Goal: Information Seeking & Learning: Learn about a topic

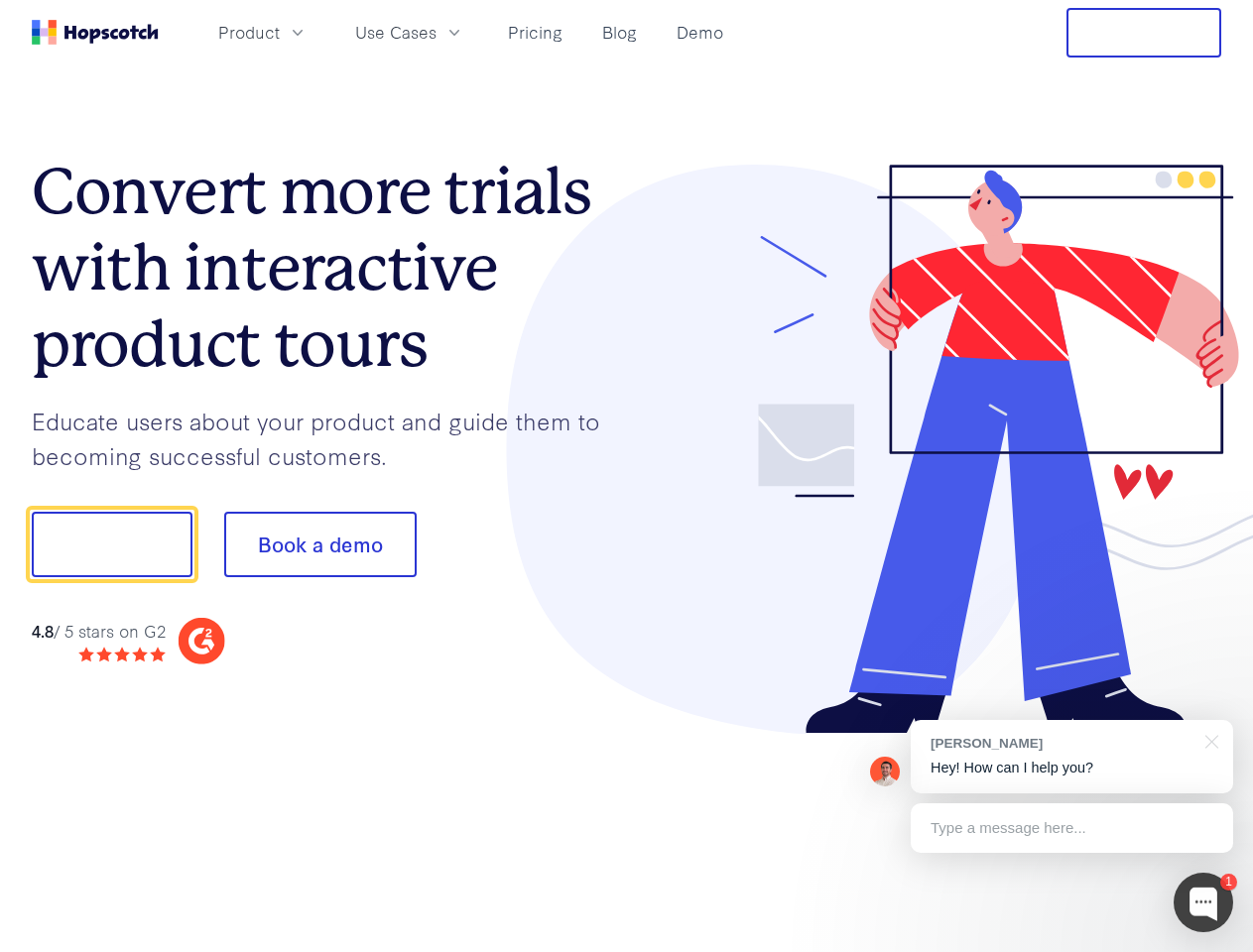
click at [627, 476] on div at bounding box center [925, 449] width 595 height 570
click at [280, 32] on span "Product" at bounding box center [250, 32] width 62 height 25
click at [436, 32] on span "Use Cases" at bounding box center [395, 32] width 81 height 25
click at [1144, 33] on button "Free Trial" at bounding box center [1143, 33] width 155 height 50
click at [111, 545] on button "Show me!" at bounding box center [112, 545] width 161 height 66
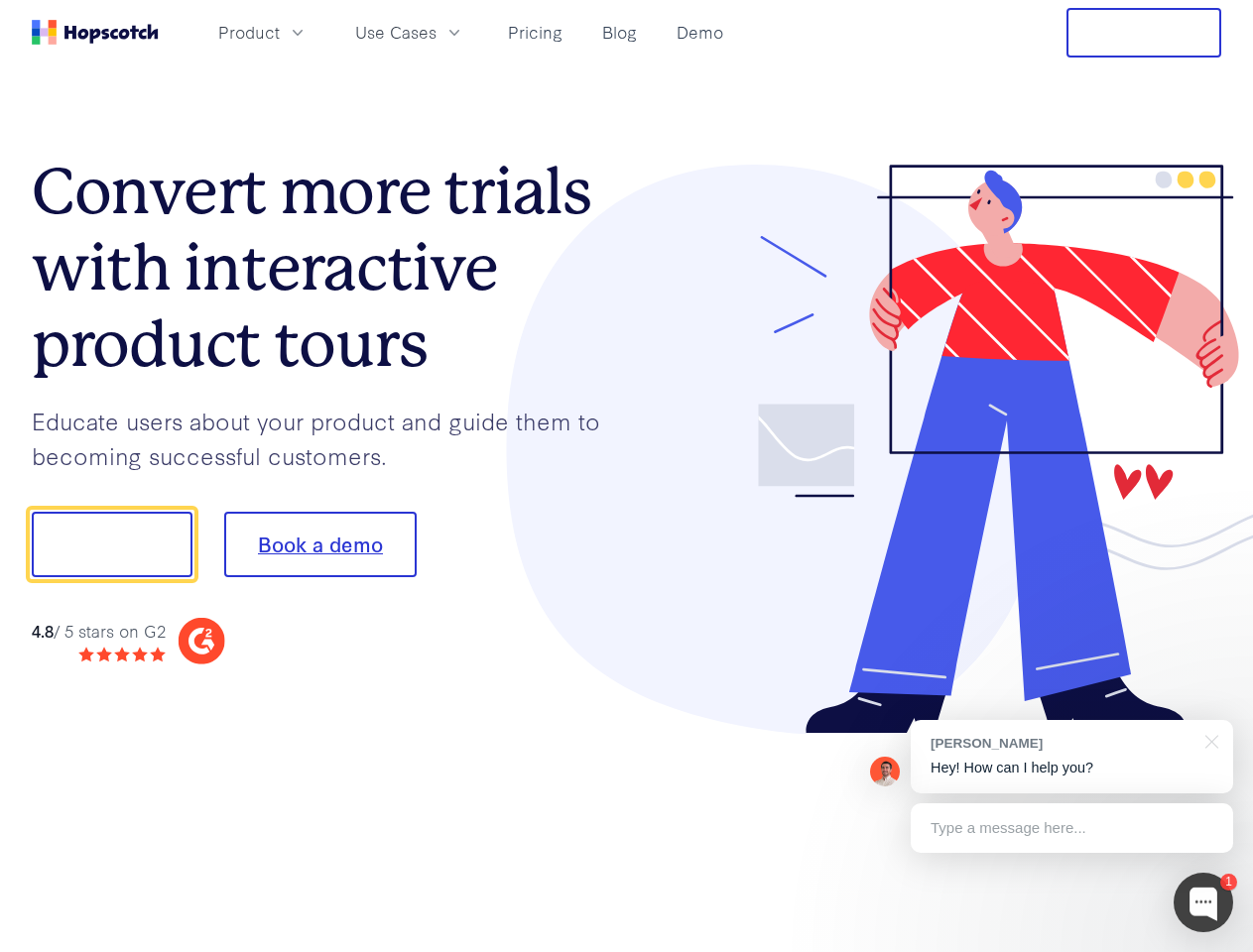
click at [319, 545] on button "Book a demo" at bounding box center [320, 545] width 193 height 66
click at [1203, 902] on div at bounding box center [1204, 902] width 60 height 60
click at [1071, 756] on div "[PERSON_NAME] Hey! How can I help you?" at bounding box center [1071, 756] width 322 height 74
click at [1208, 739] on div at bounding box center [1047, 542] width 372 height 662
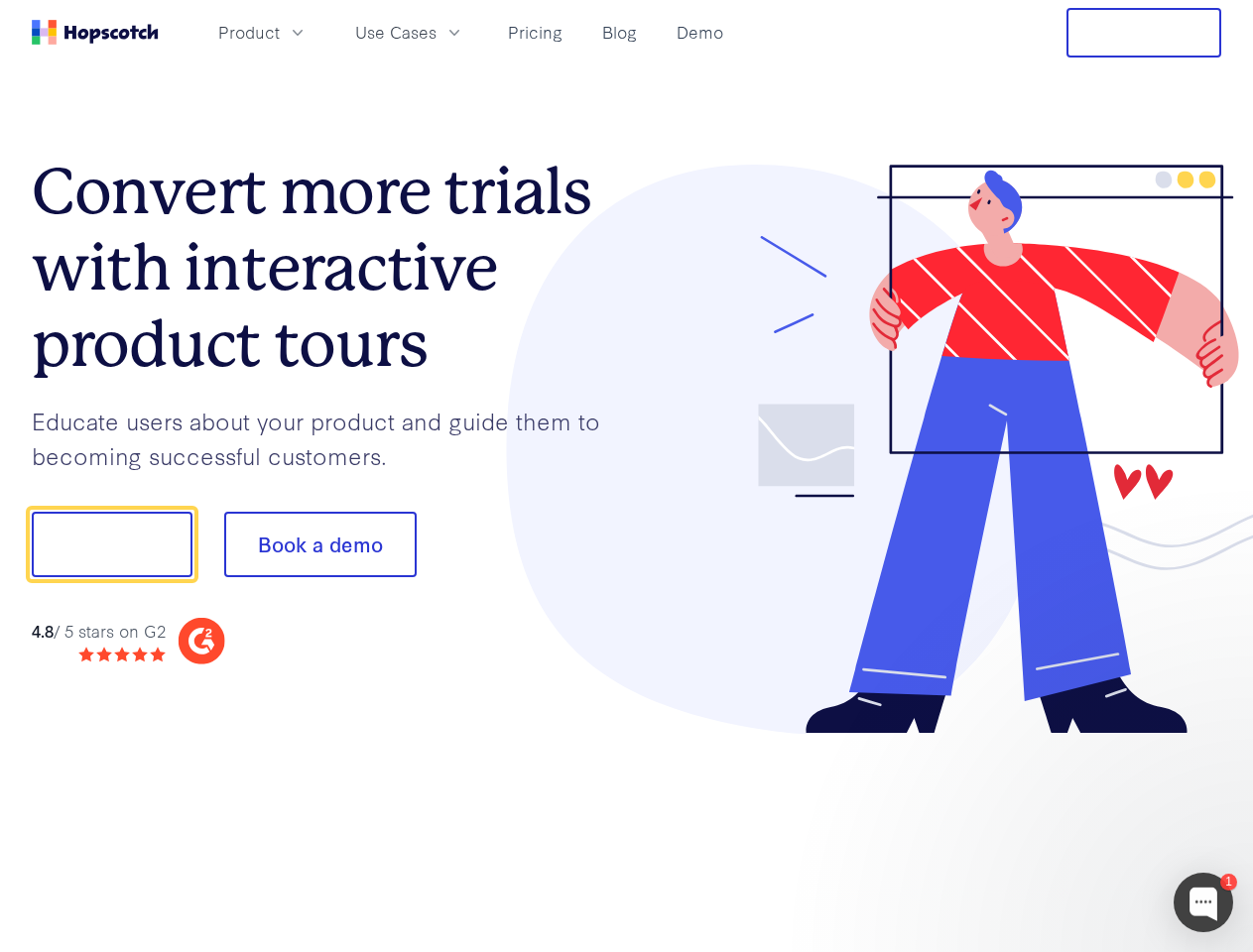
click at [1071, 828] on div at bounding box center [1047, 675] width 372 height 396
